Goal: Find specific page/section

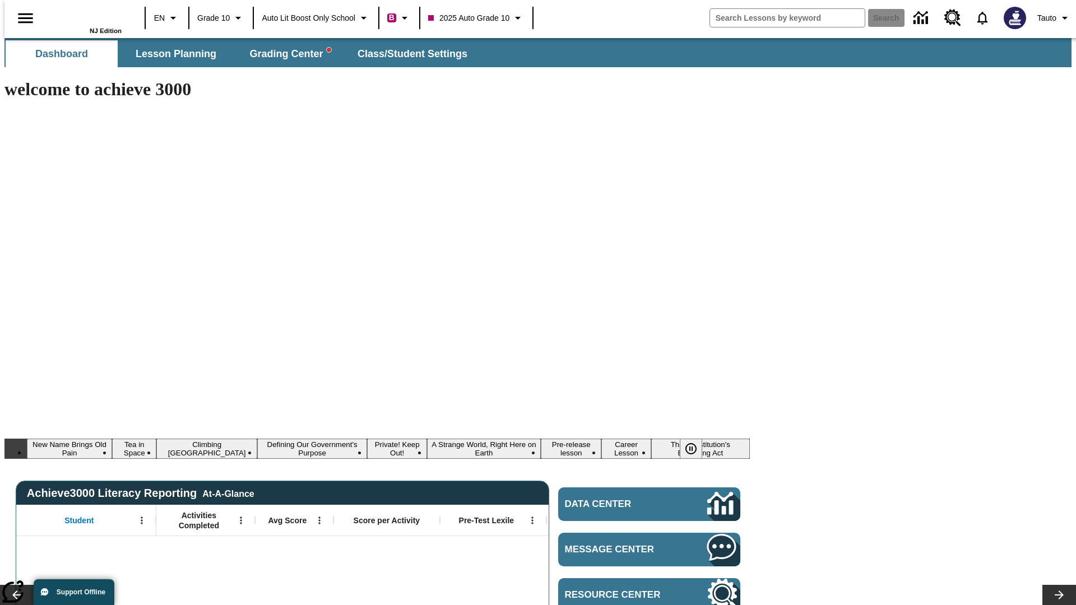
type input "-1"
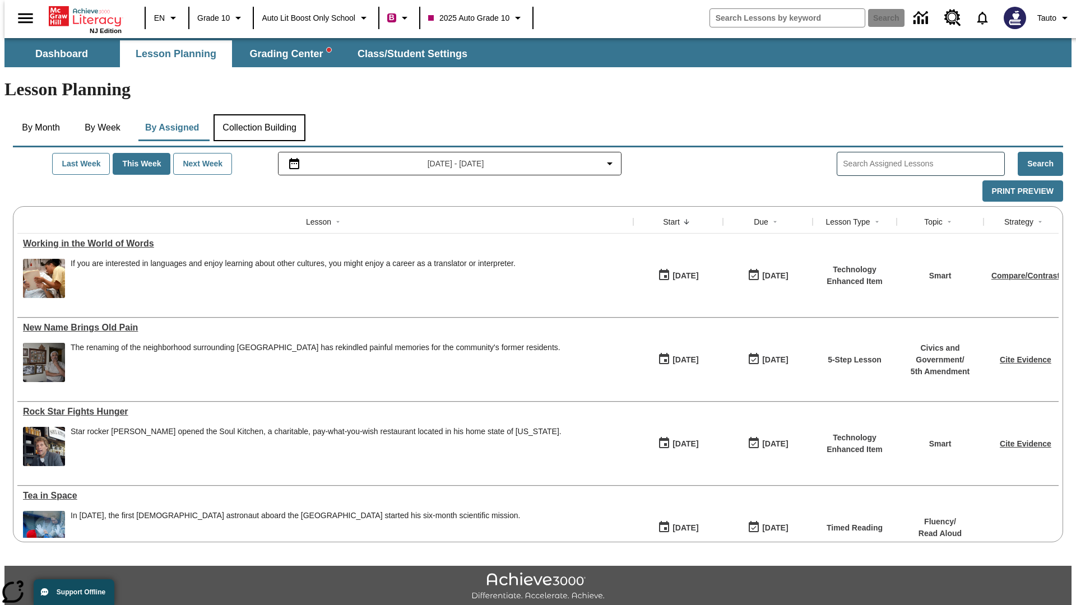
click at [258, 114] on button "Collection Building" at bounding box center [259, 127] width 92 height 27
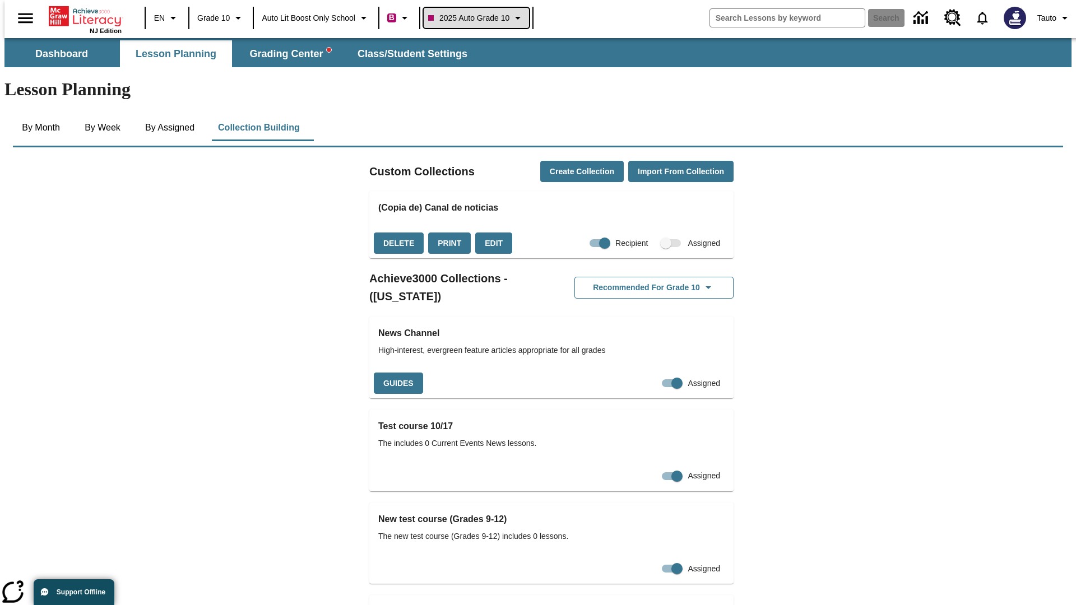
click at [477, 18] on span "2025 Auto Grade 10" at bounding box center [468, 18] width 81 height 12
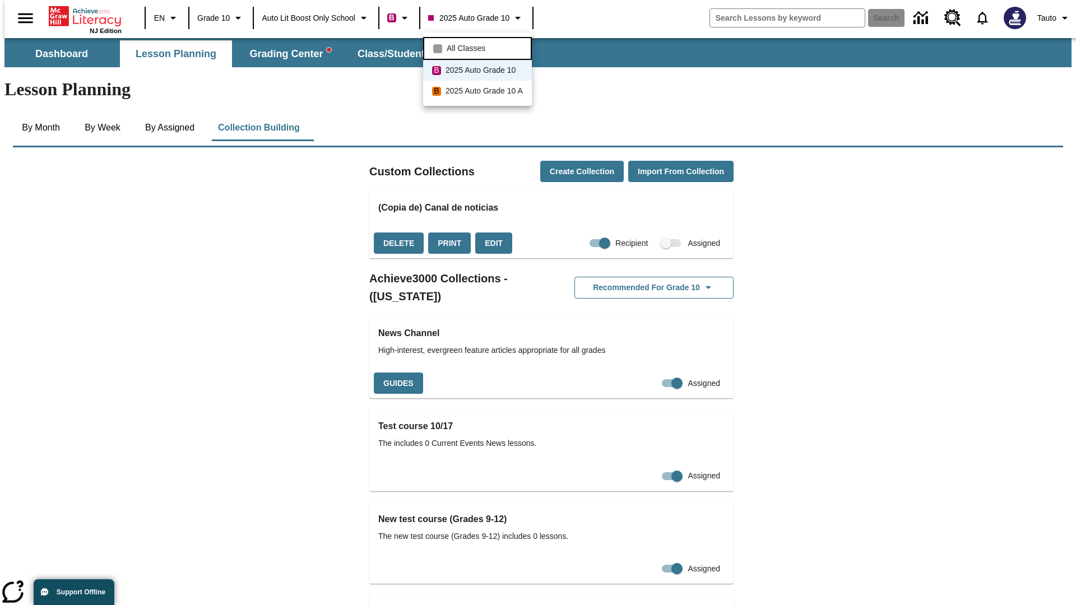
click at [478, 47] on span "All Classes" at bounding box center [466, 49] width 39 height 12
